Goal: Task Accomplishment & Management: Manage account settings

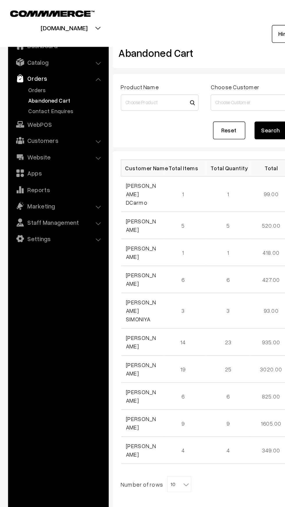
click at [20, 69] on link "Abandoned Cart" at bounding box center [48, 72] width 58 height 6
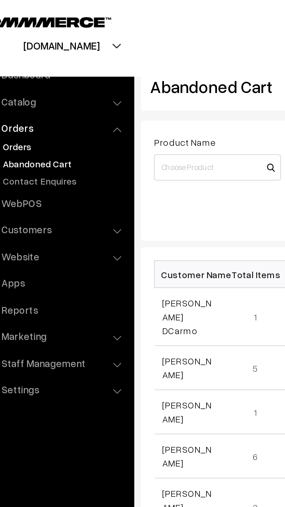
click at [24, 65] on link "Orders" at bounding box center [48, 65] width 58 height 6
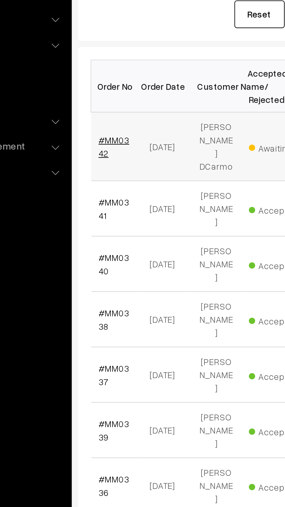
click at [96, 156] on link "#MM0342" at bounding box center [98, 160] width 14 height 11
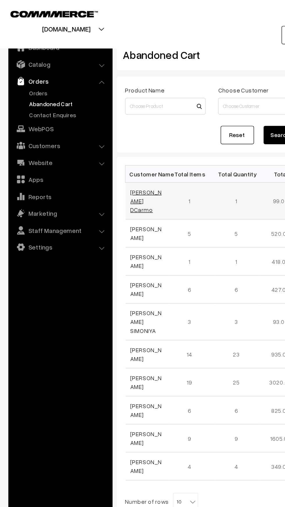
click at [105, 139] on link "[PERSON_NAME] DCarmo" at bounding box center [102, 139] width 22 height 17
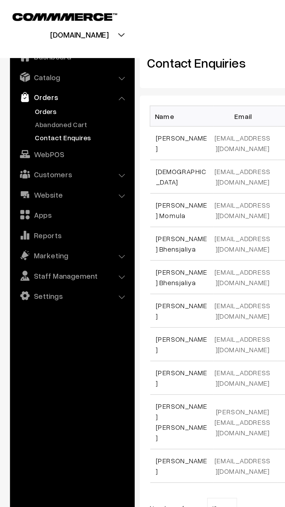
click at [31, 63] on link "Orders" at bounding box center [48, 65] width 58 height 6
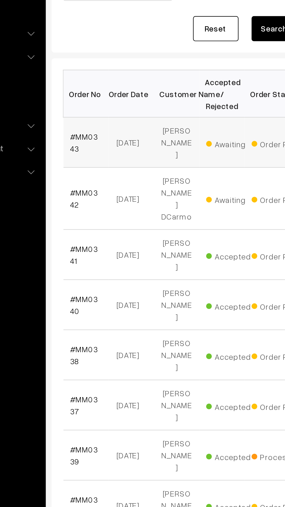
click at [112, 156] on td "24-09-2025" at bounding box center [122, 158] width 23 height 26
click at [101, 157] on link "#MM0343" at bounding box center [98, 157] width 14 height 11
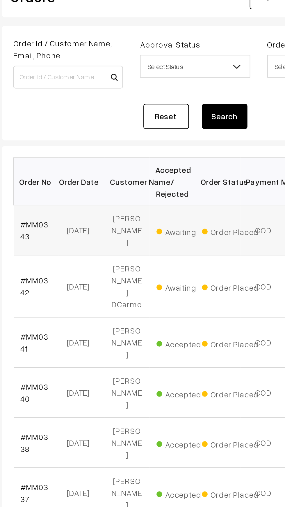
click at [169, 160] on span "Awaiting" at bounding box center [175, 158] width 29 height 8
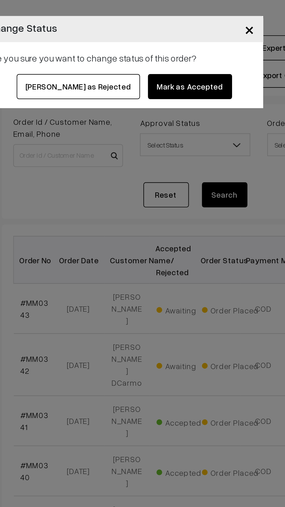
click at [178, 42] on button "Mark as Accepted" at bounding box center [177, 44] width 43 height 13
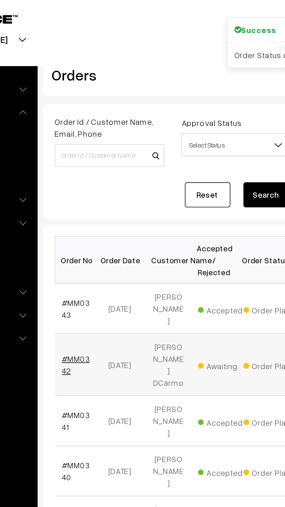
click at [100, 181] on link "#MM0342" at bounding box center [98, 186] width 14 height 11
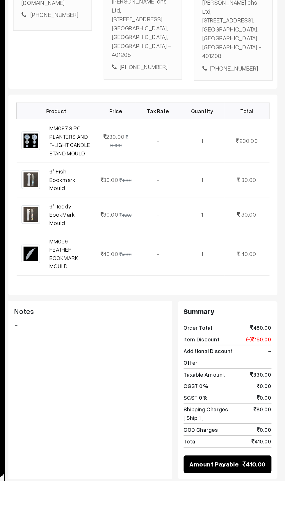
scroll to position [6, 0]
